Goal: Find specific fact: Find specific fact

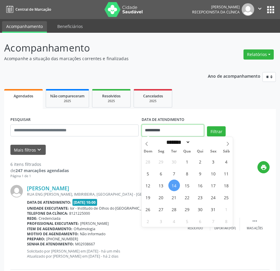
click at [153, 128] on input "**********" at bounding box center [173, 130] width 63 height 12
click at [185, 187] on span "15" at bounding box center [188, 185] width 12 height 12
type input "**********"
click at [185, 187] on span "15" at bounding box center [188, 185] width 12 height 12
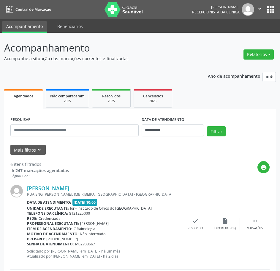
drag, startPoint x: 216, startPoint y: 131, endPoint x: 219, endPoint y: 131, distance: 3.3
click at [216, 131] on button "Filtrar" at bounding box center [216, 131] width 19 height 10
click at [265, 169] on icon "print" at bounding box center [264, 167] width 7 height 7
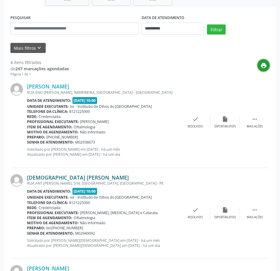
scroll to position [89, 0]
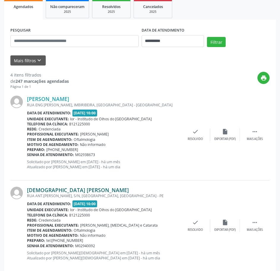
click at [76, 189] on link "[DEMOGRAPHIC_DATA] [PERSON_NAME]" at bounding box center [78, 189] width 102 height 7
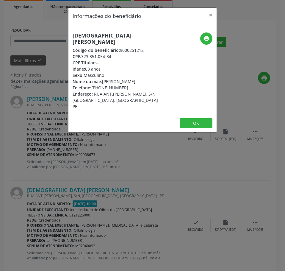
drag, startPoint x: 113, startPoint y: 51, endPoint x: 81, endPoint y: 51, distance: 31.2
click at [81, 53] on div "CPF: 323.351.054-34" at bounding box center [118, 56] width 90 height 6
copy div "323.351.054-34"
click at [115, 200] on div "Informações do beneficiário × Juarez [PERSON_NAME] Código do beneficiário: 9000…" at bounding box center [142, 135] width 285 height 271
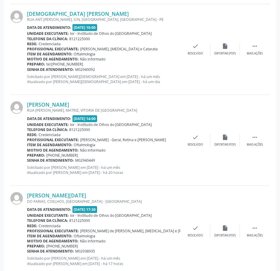
scroll to position [268, 0]
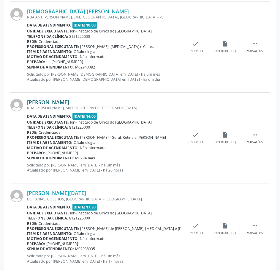
click at [68, 104] on link "[PERSON_NAME]" at bounding box center [48, 102] width 42 height 7
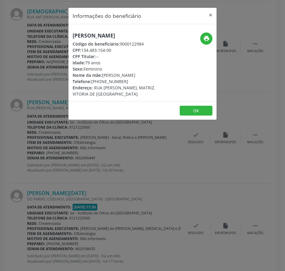
drag, startPoint x: 112, startPoint y: 52, endPoint x: 83, endPoint y: 50, distance: 29.2
click at [83, 50] on div "CPF: 134.483.154-00" at bounding box center [118, 50] width 90 height 6
copy div "134.483.154-00"
drag, startPoint x: 142, startPoint y: 195, endPoint x: 139, endPoint y: 192, distance: 4.1
click at [140, 194] on div "Informações do beneficiário × [PERSON_NAME] Código do beneficiário: 9000122984 …" at bounding box center [142, 135] width 285 height 271
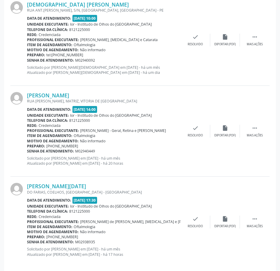
scroll to position [281, 0]
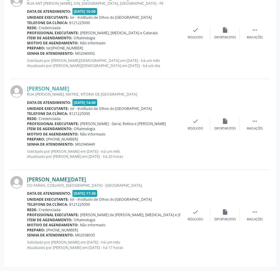
click at [81, 179] on link "[PERSON_NAME][DATE]" at bounding box center [56, 179] width 59 height 7
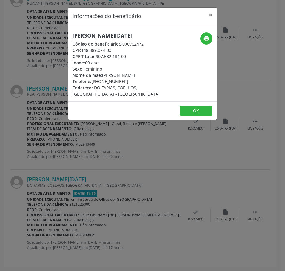
drag, startPoint x: 112, startPoint y: 49, endPoint x: 82, endPoint y: 50, distance: 29.7
click at [82, 50] on div "CPF: 148.389.074-00" at bounding box center [118, 50] width 90 height 6
copy div "148.389.074-00"
click at [211, 16] on button "×" at bounding box center [211, 15] width 12 height 15
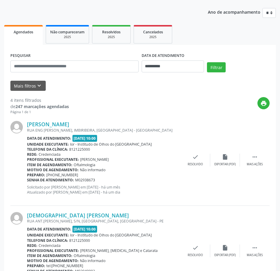
scroll to position [0, 0]
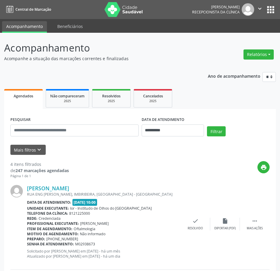
click at [262, 7] on icon "" at bounding box center [260, 8] width 7 height 7
click at [247, 35] on link "Sair" at bounding box center [245, 36] width 41 height 8
